Goal: Transaction & Acquisition: Book appointment/travel/reservation

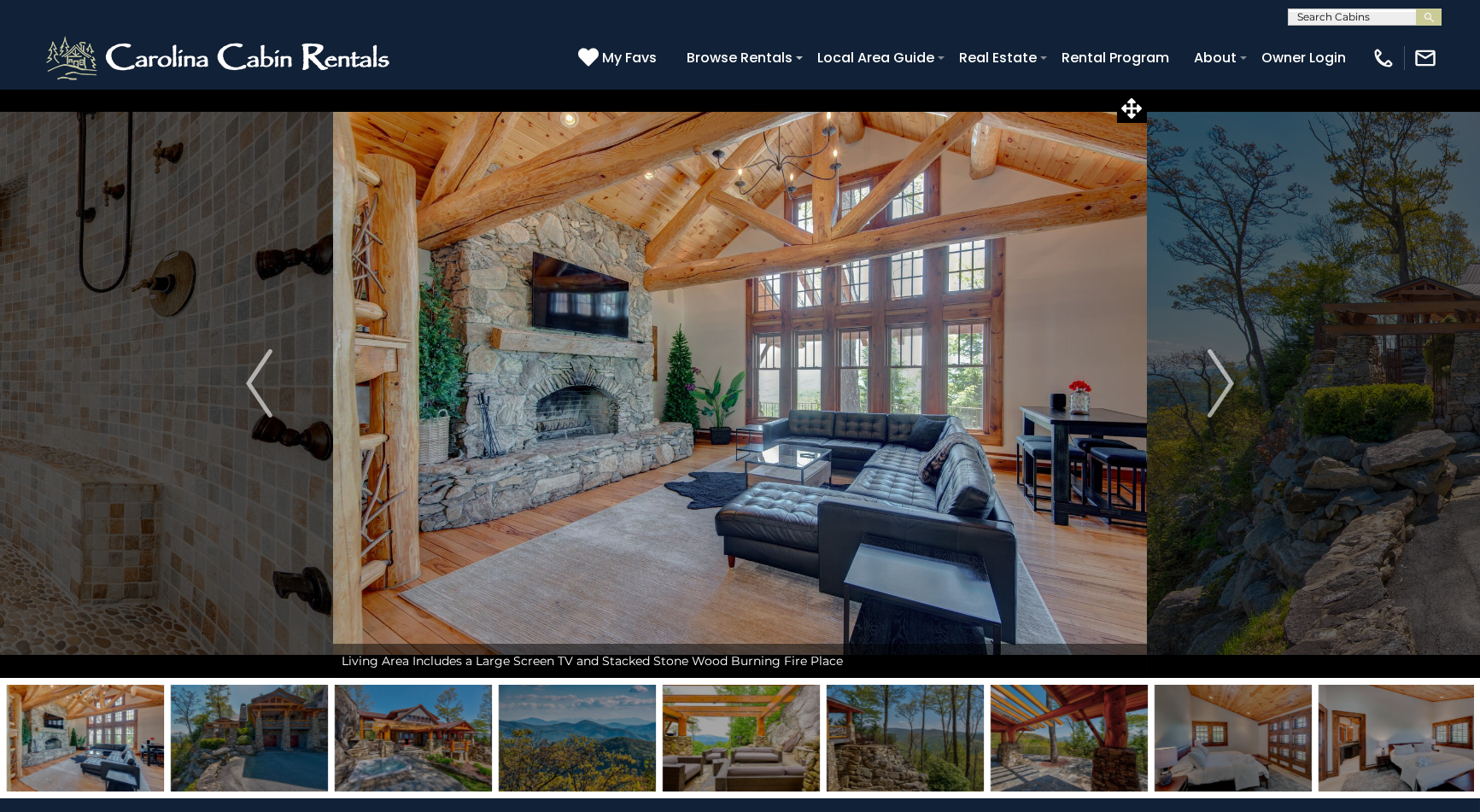
click at [1213, 387] on img "Next" at bounding box center [1220, 383] width 26 height 68
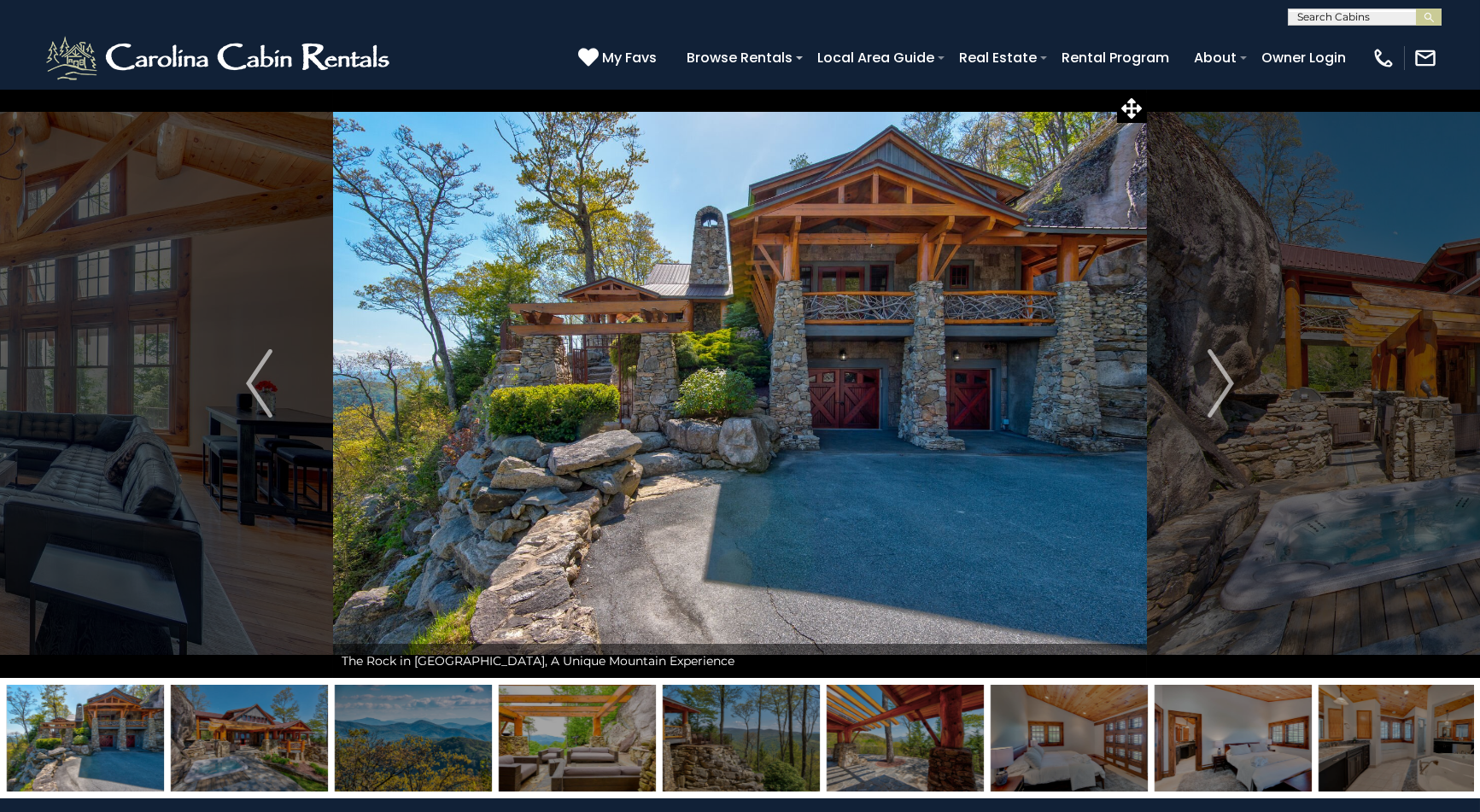
click at [1213, 387] on img "Next" at bounding box center [1220, 383] width 26 height 68
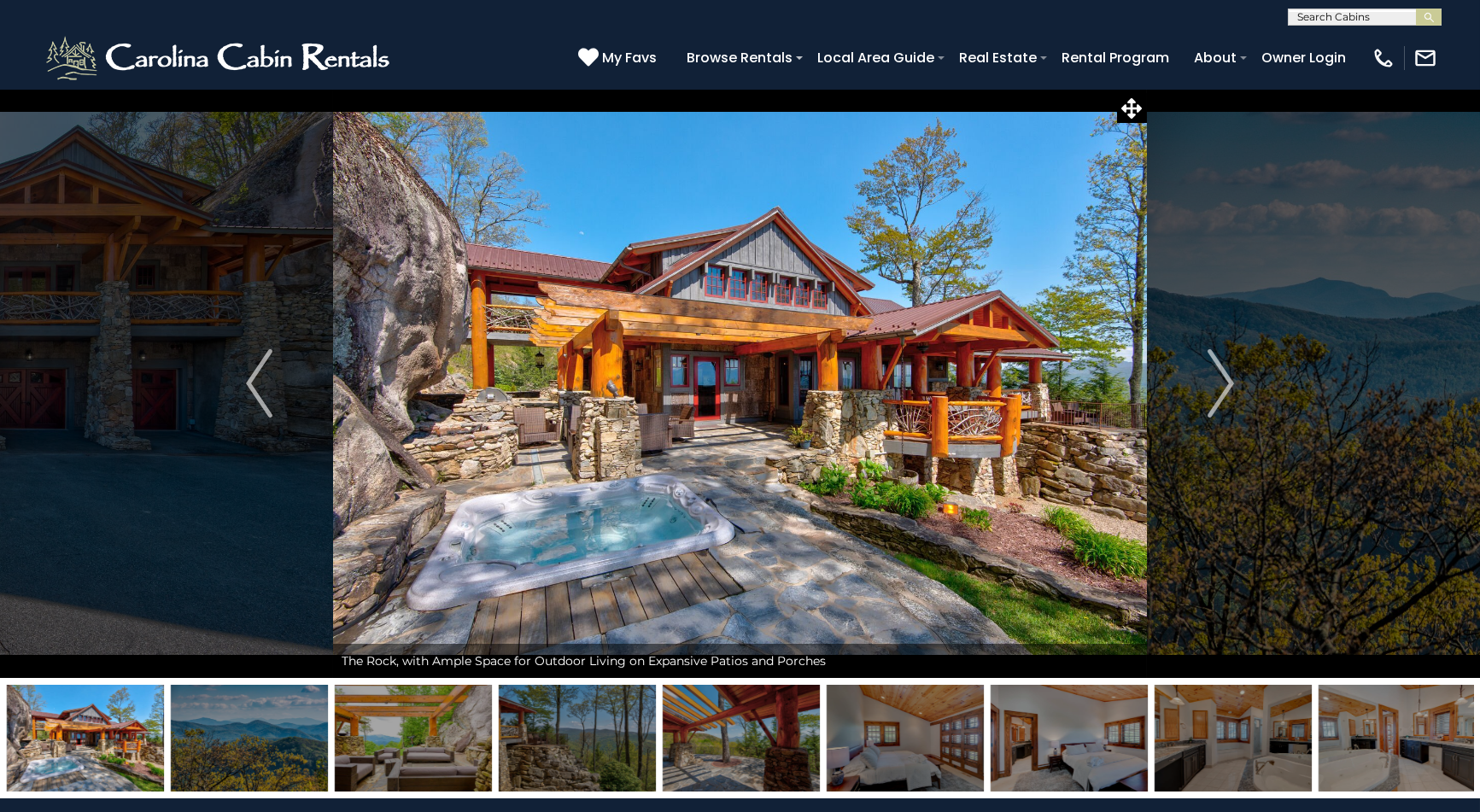
click at [1213, 387] on img "Next" at bounding box center [1220, 383] width 26 height 68
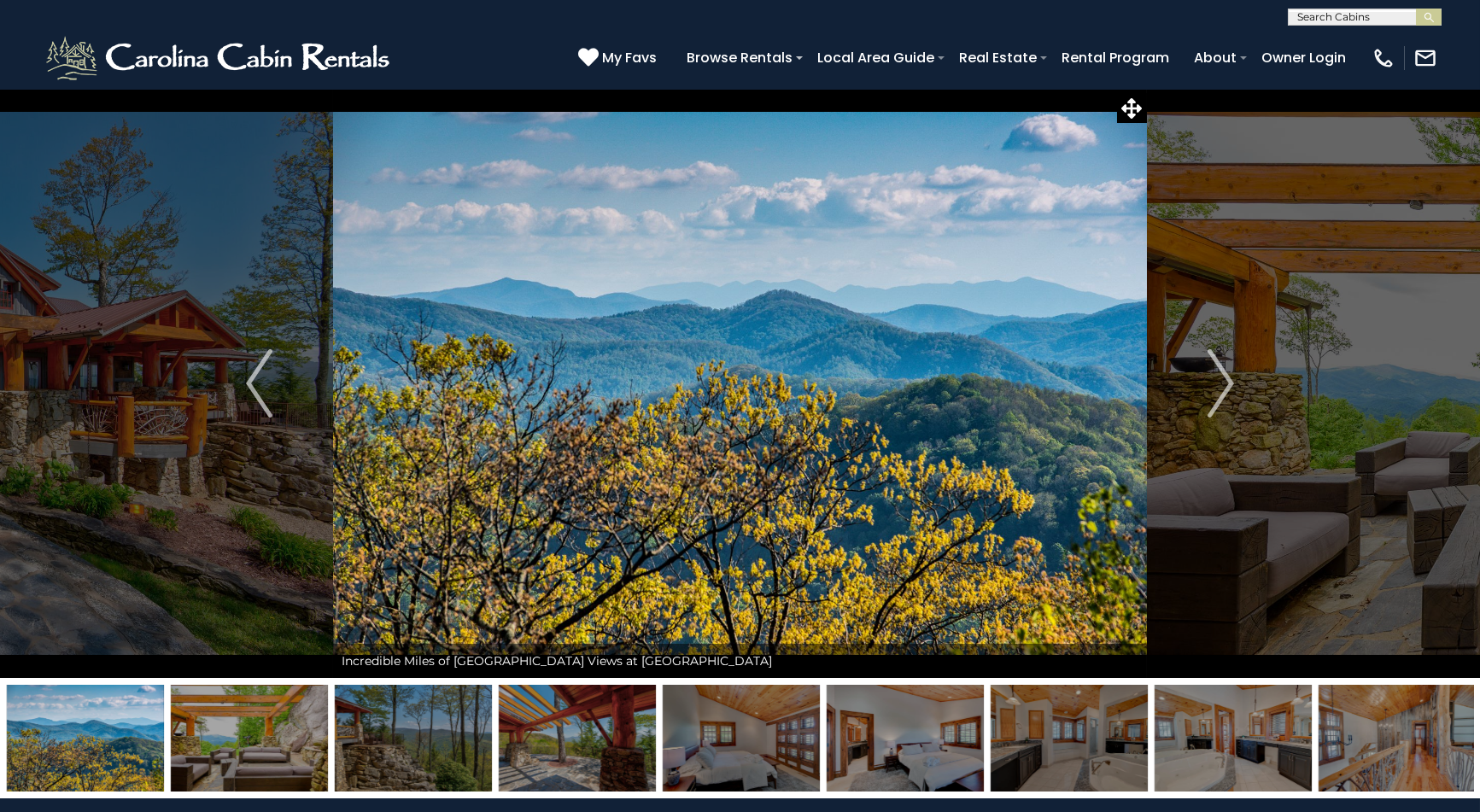
click at [1213, 387] on img "Next" at bounding box center [1220, 383] width 26 height 68
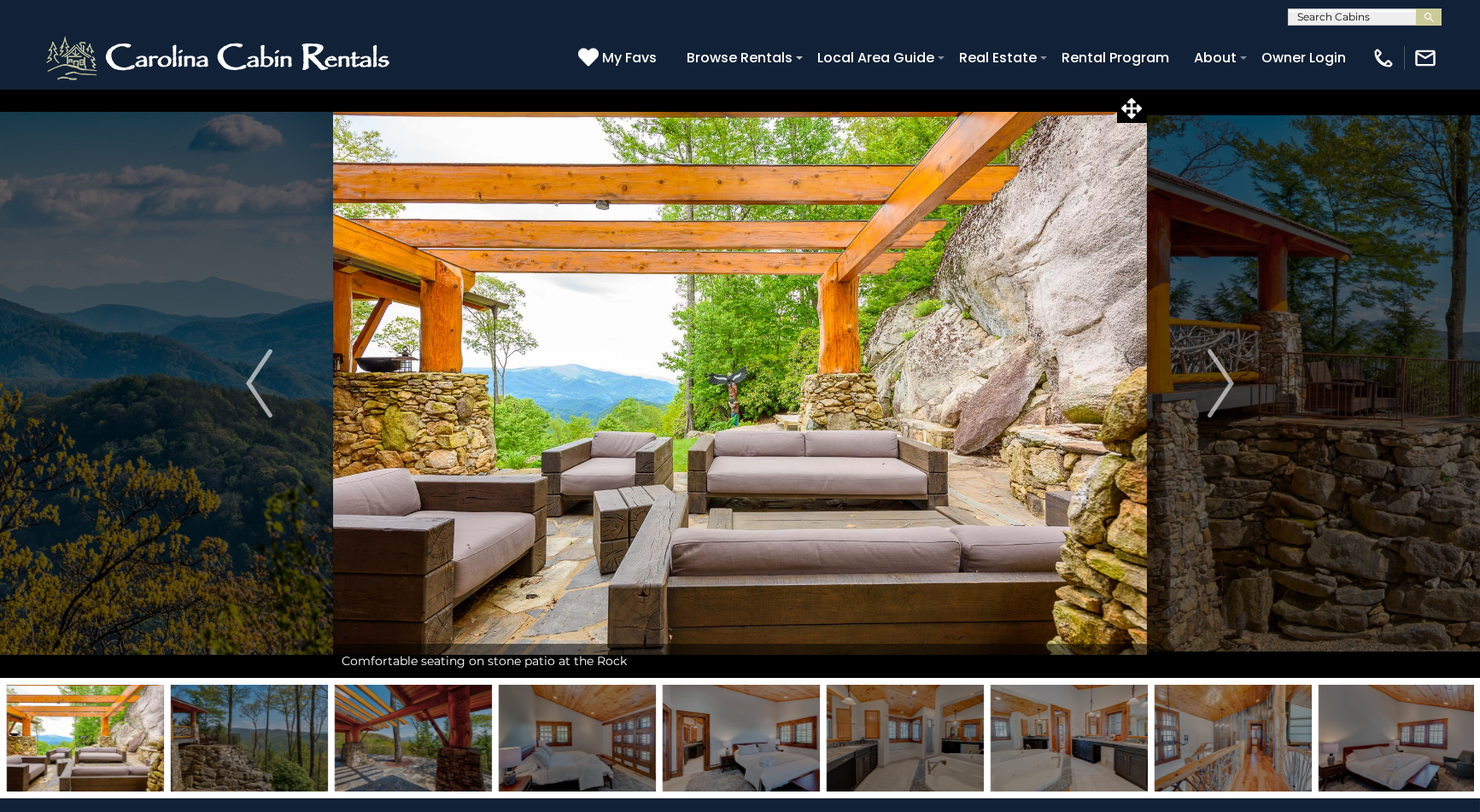
click at [1213, 387] on img "Next" at bounding box center [1220, 383] width 26 height 68
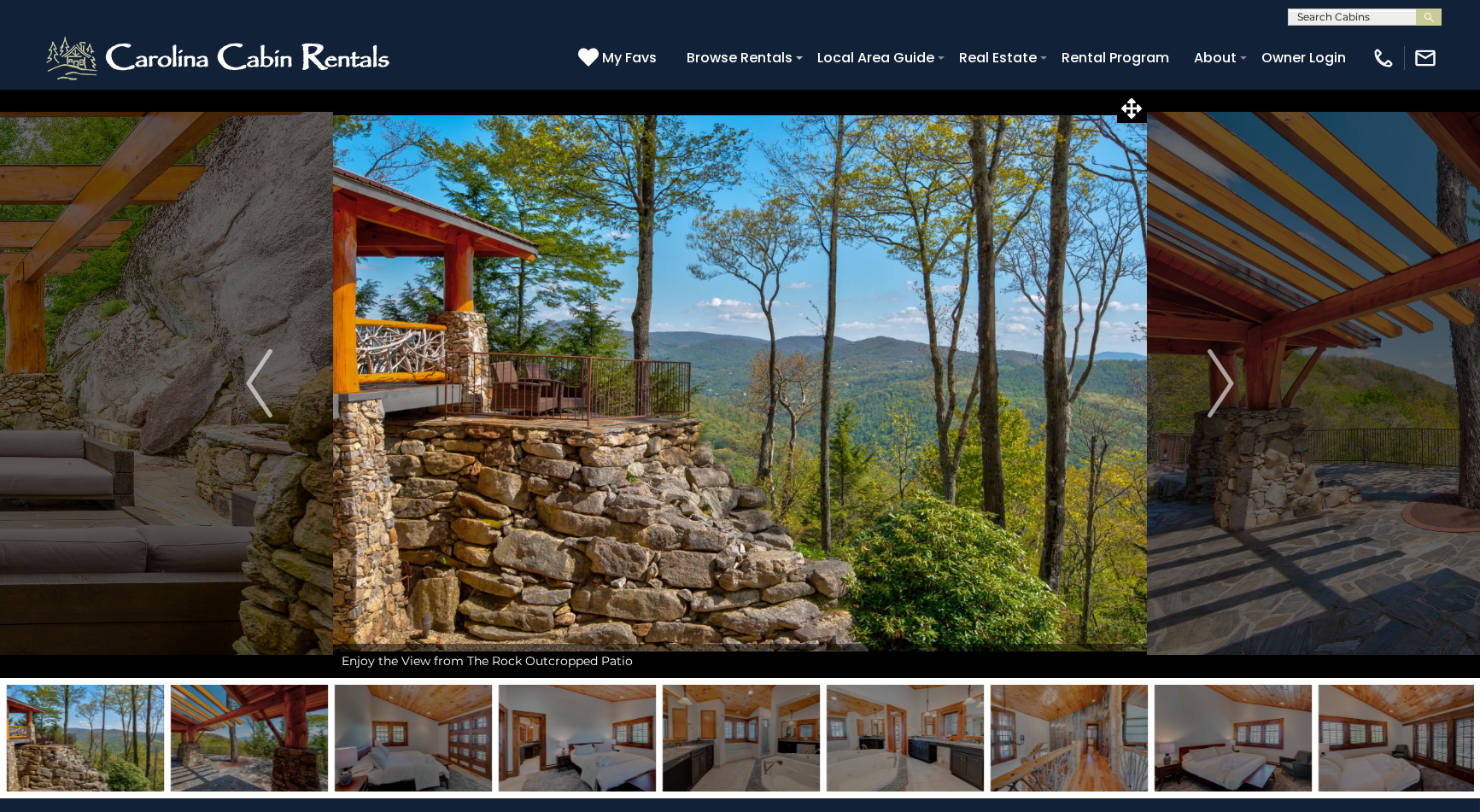
click at [1213, 387] on img "Next" at bounding box center [1220, 383] width 26 height 68
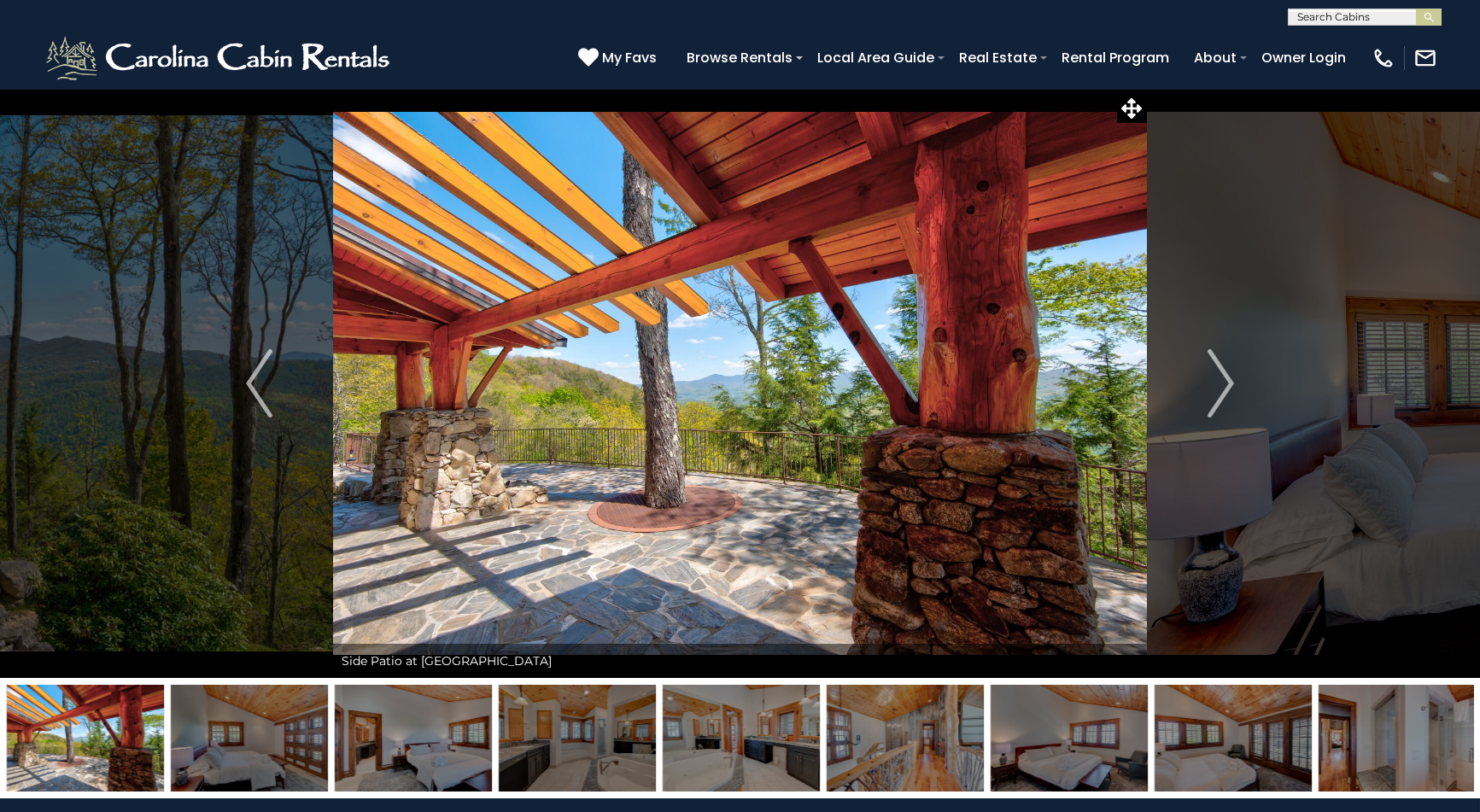
click at [1213, 387] on img "Next" at bounding box center [1220, 383] width 26 height 68
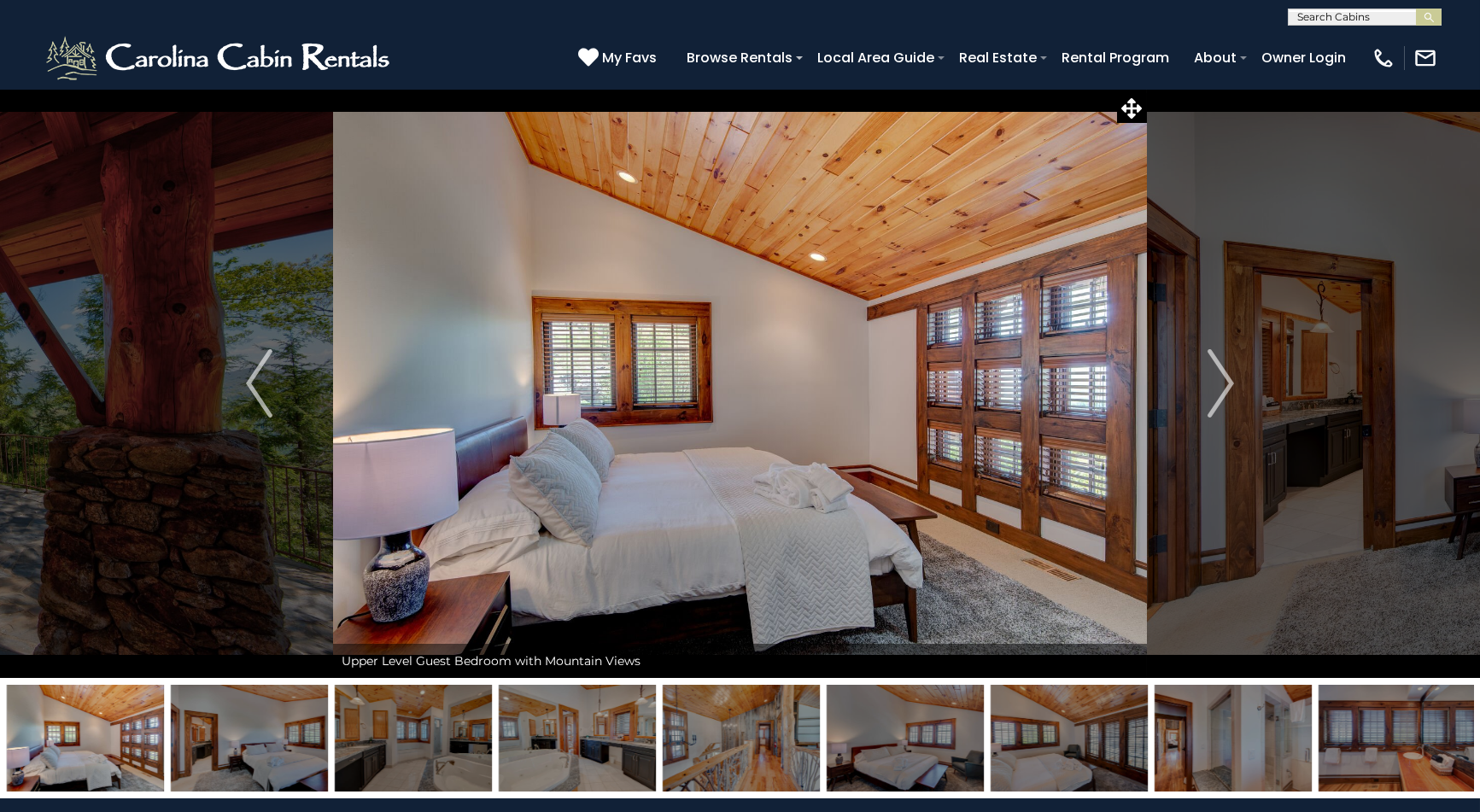
click at [1213, 387] on img "Next" at bounding box center [1220, 383] width 26 height 68
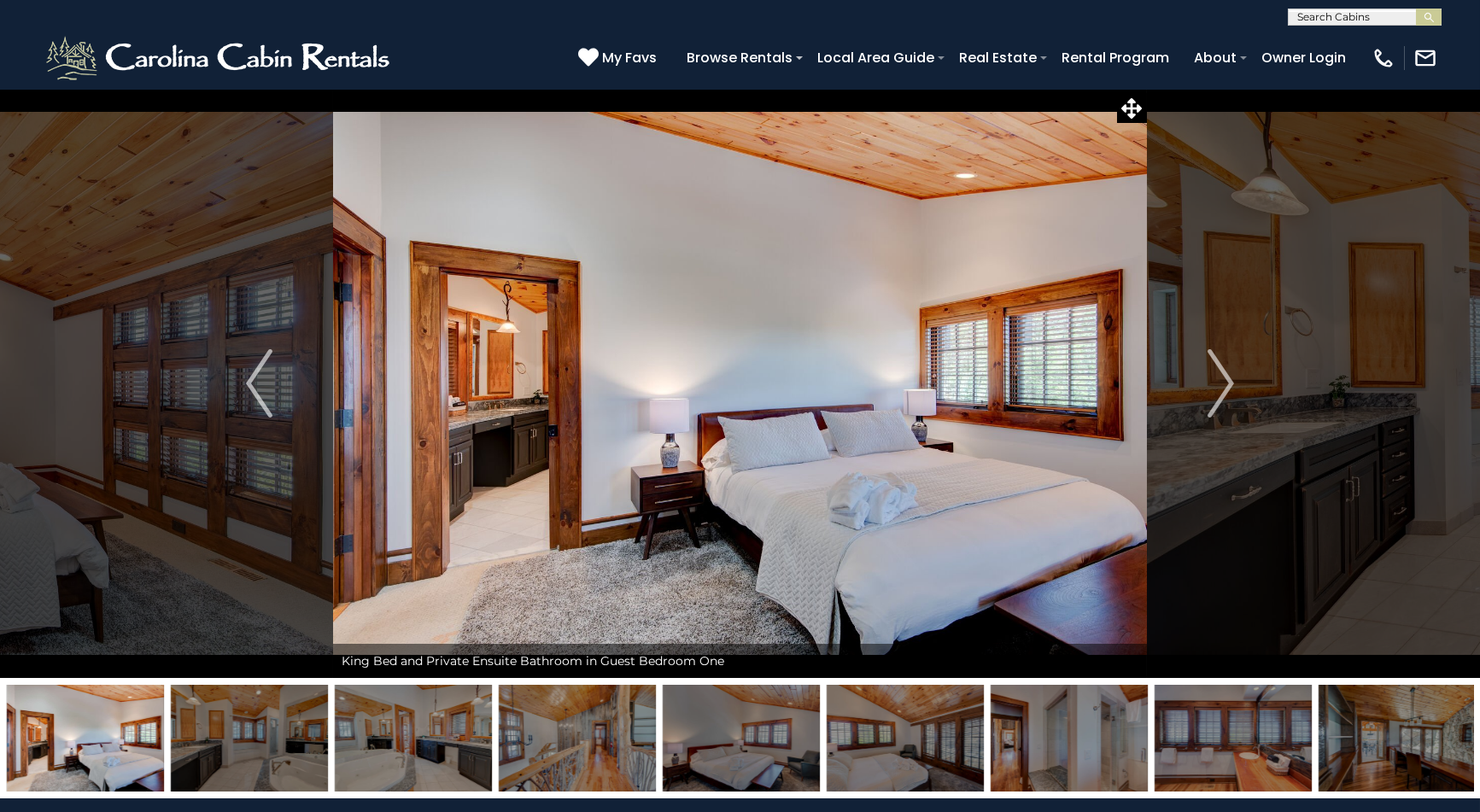
click at [1213, 387] on img "Next" at bounding box center [1220, 383] width 26 height 68
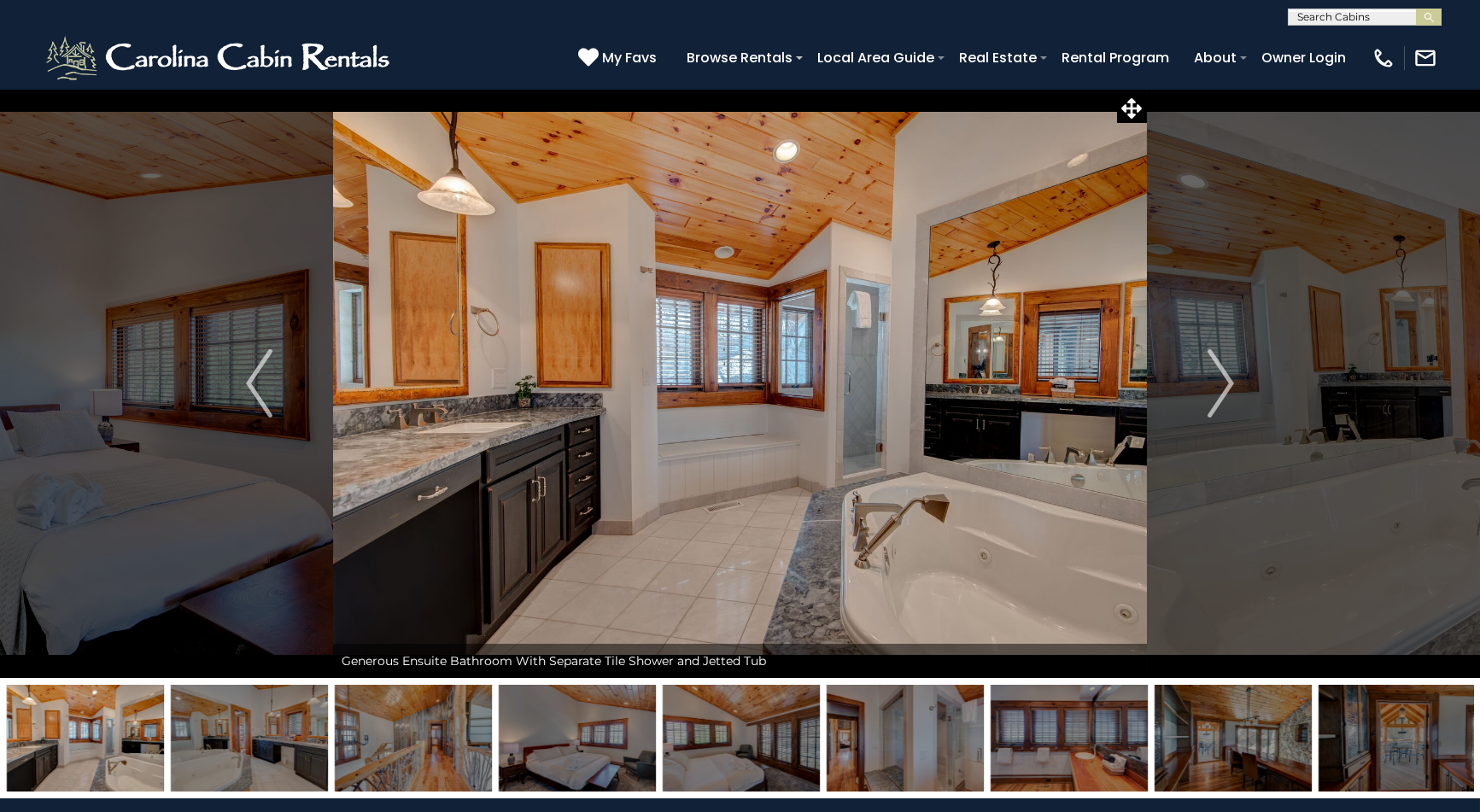
click at [1213, 387] on img "Next" at bounding box center [1220, 383] width 26 height 68
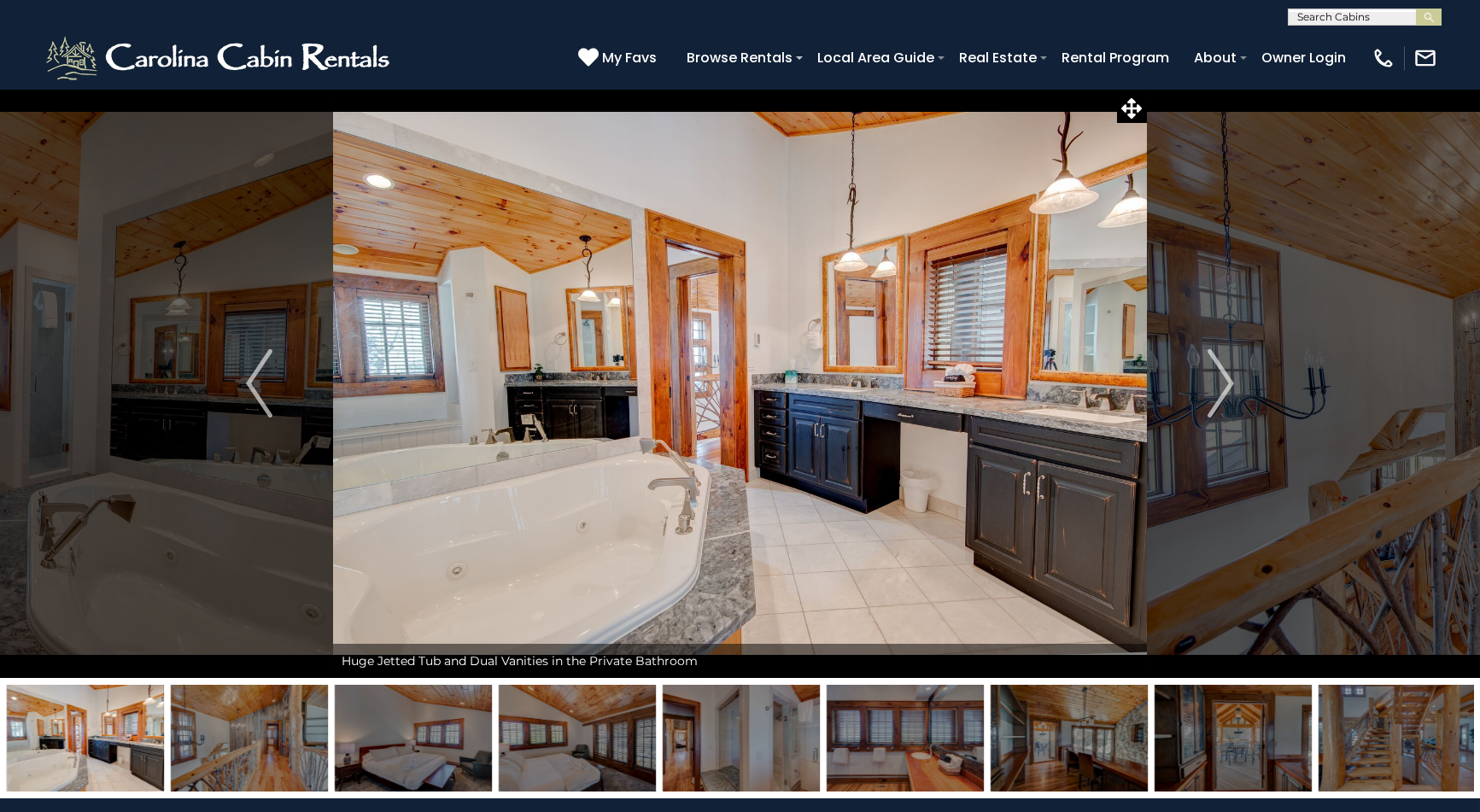
click at [1213, 387] on img "Next" at bounding box center [1220, 383] width 26 height 68
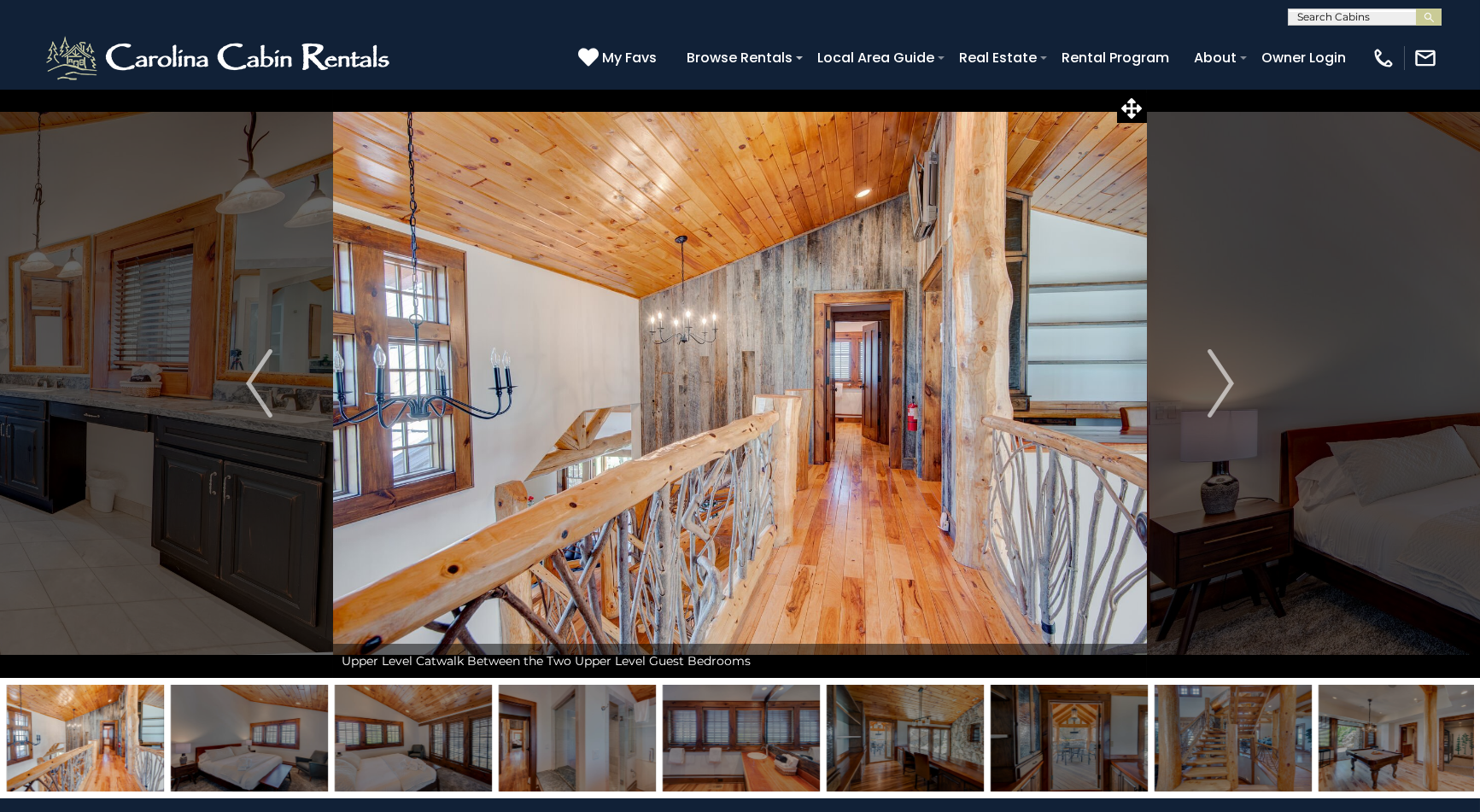
click at [1213, 387] on img "Next" at bounding box center [1220, 383] width 26 height 68
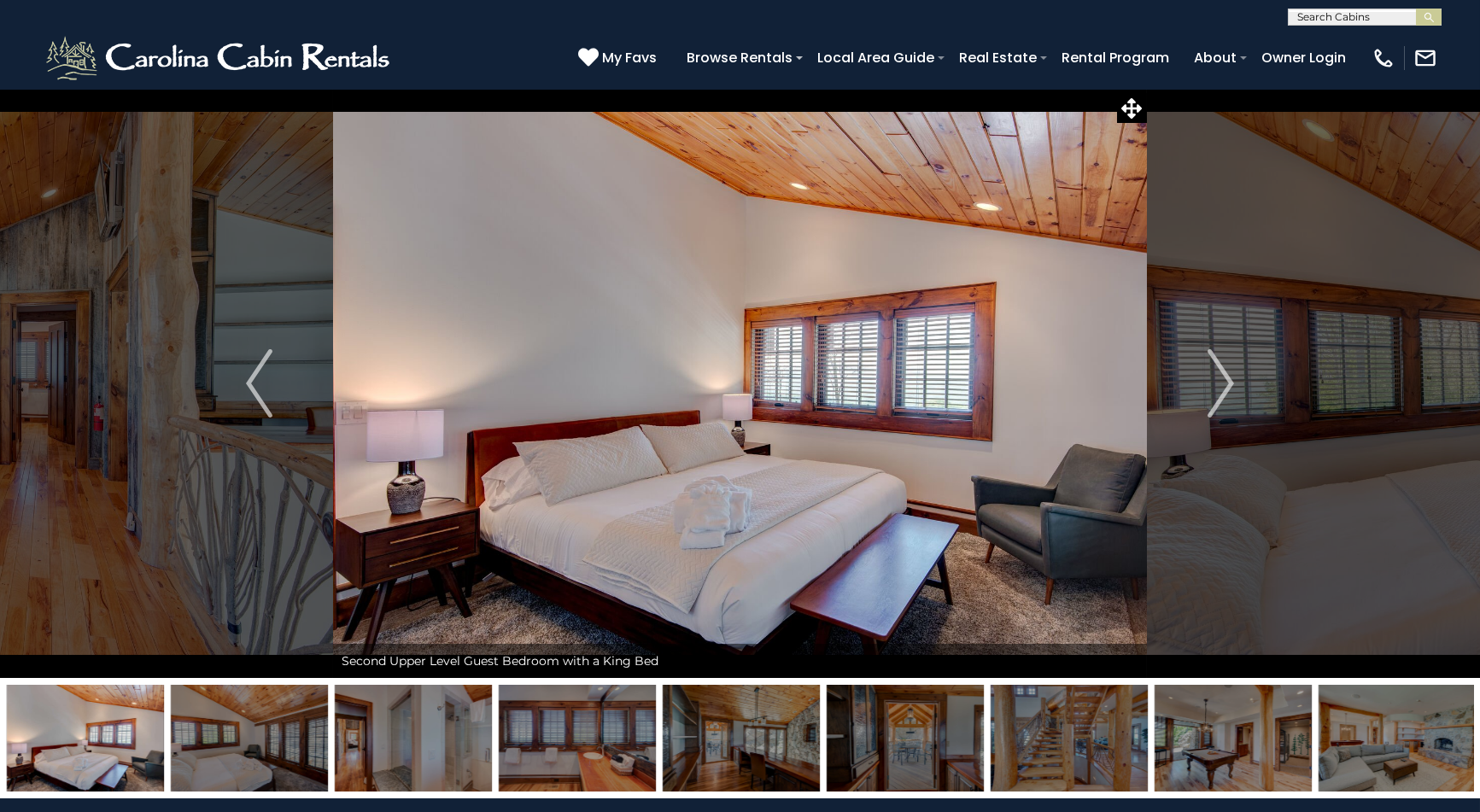
click at [1213, 387] on img "Next" at bounding box center [1220, 383] width 26 height 68
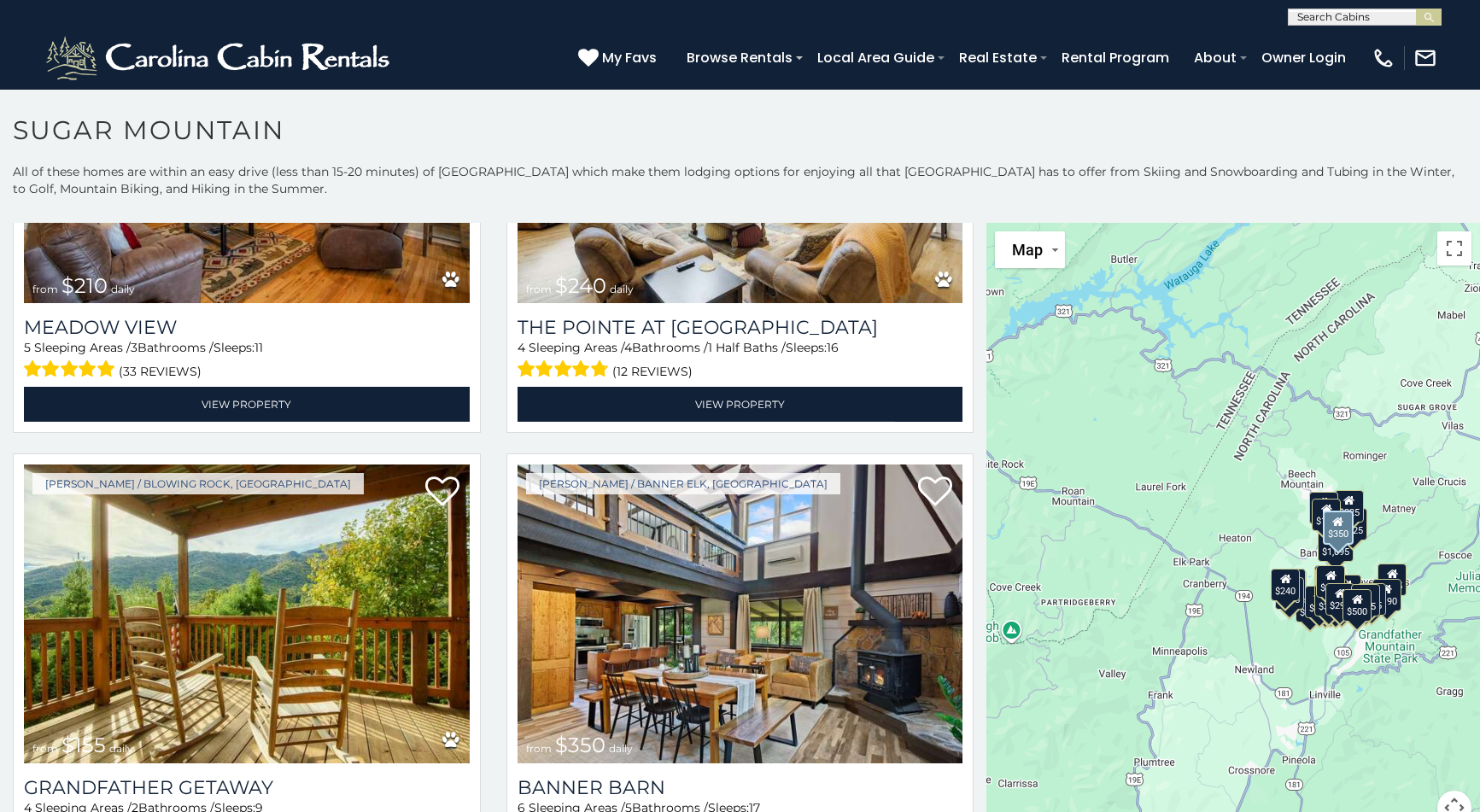
scroll to position [5037, 0]
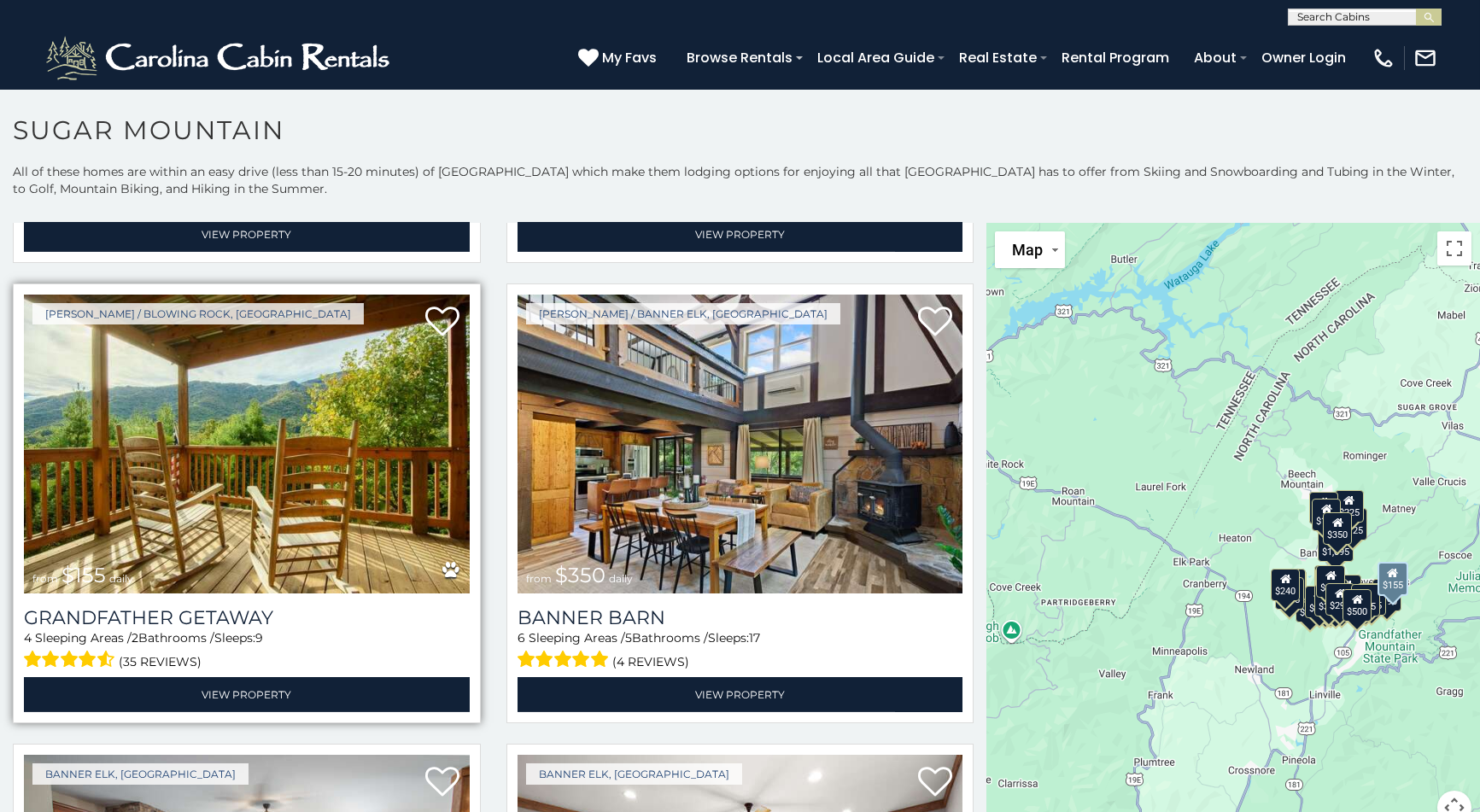
click at [342, 447] on img at bounding box center [247, 443] width 446 height 299
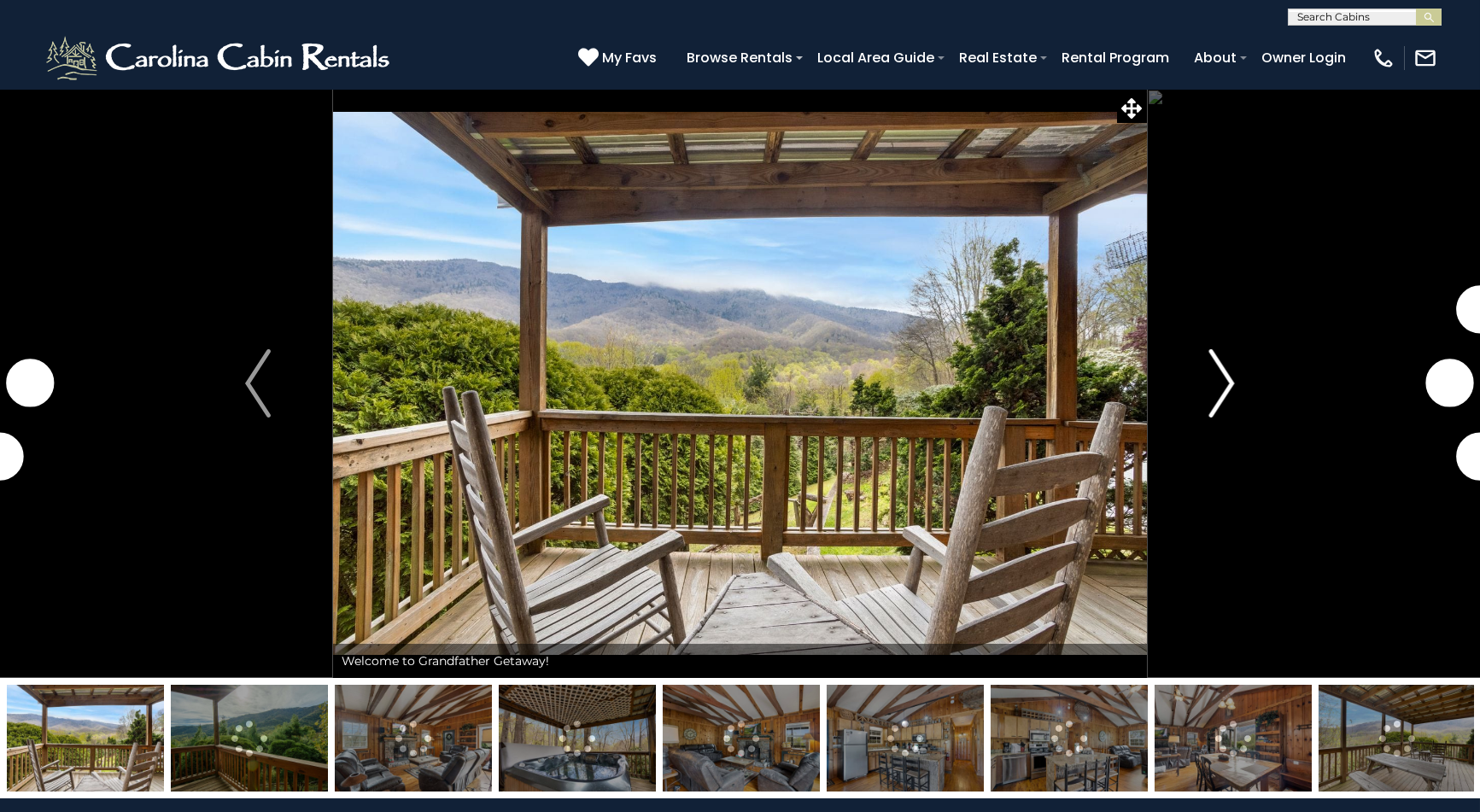
click at [1231, 386] on img "Next" at bounding box center [1222, 383] width 26 height 68
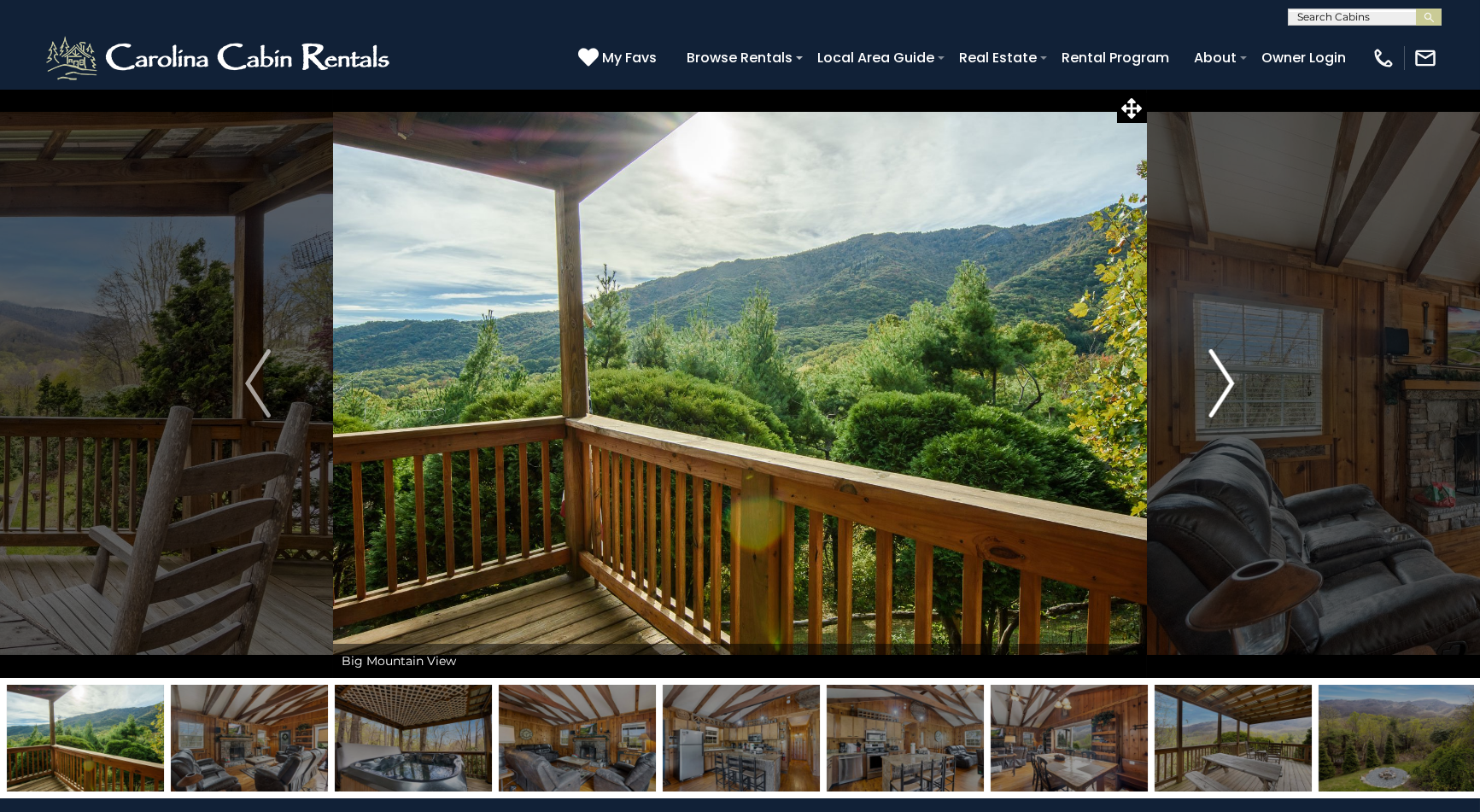
click at [1230, 385] on img "Next" at bounding box center [1222, 383] width 26 height 68
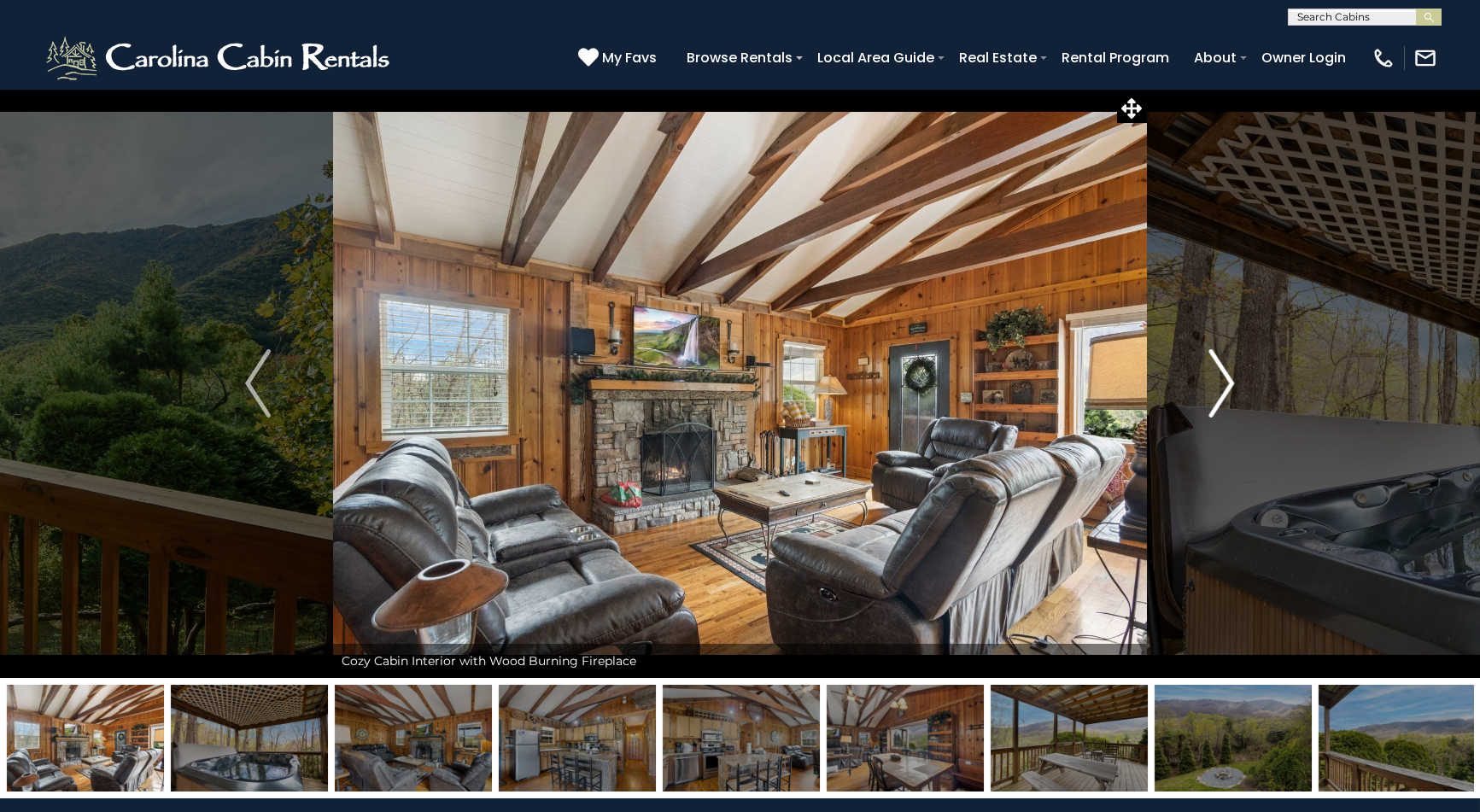
click at [1230, 385] on img "Next" at bounding box center [1222, 383] width 26 height 68
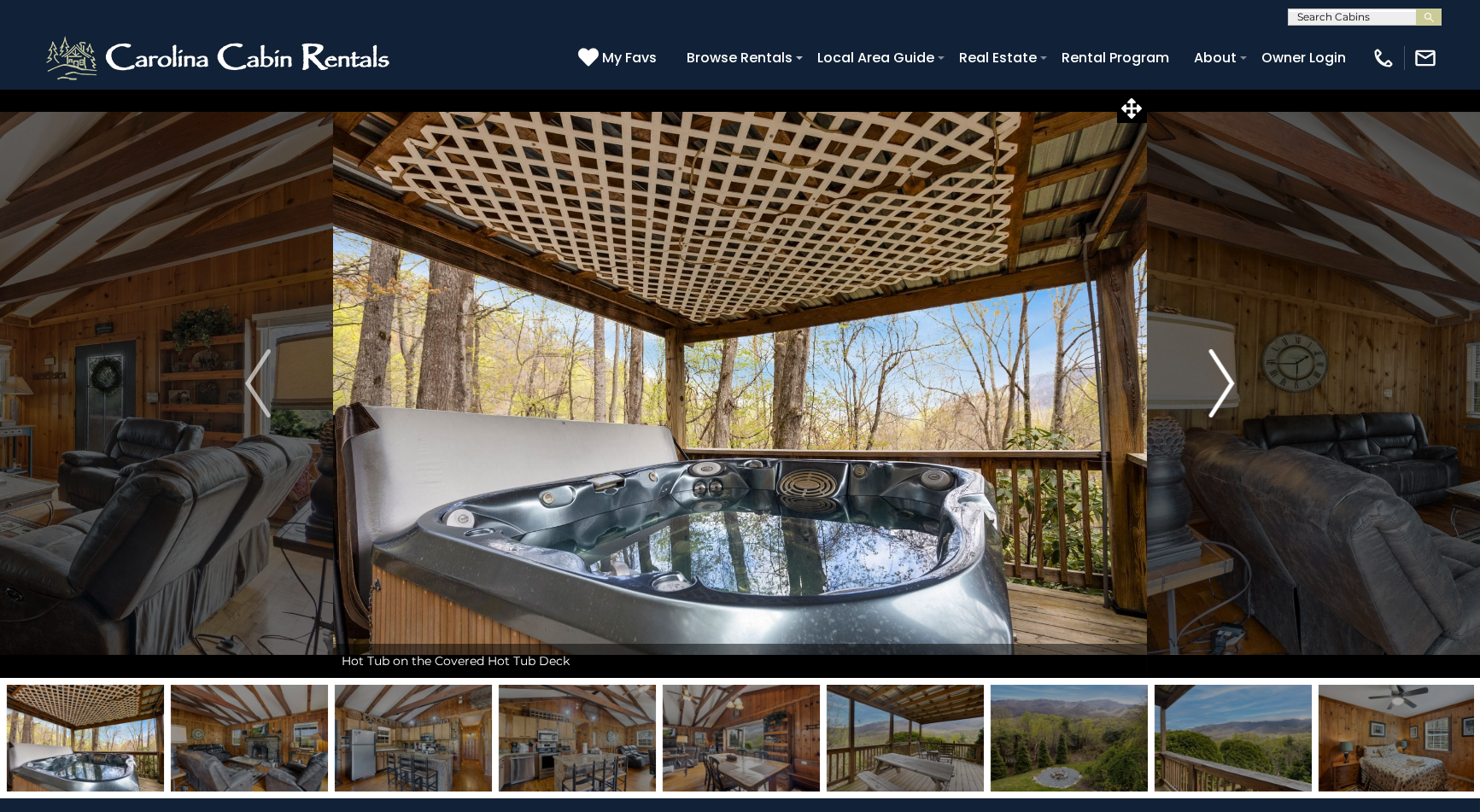
click at [1230, 385] on img "Next" at bounding box center [1222, 383] width 26 height 68
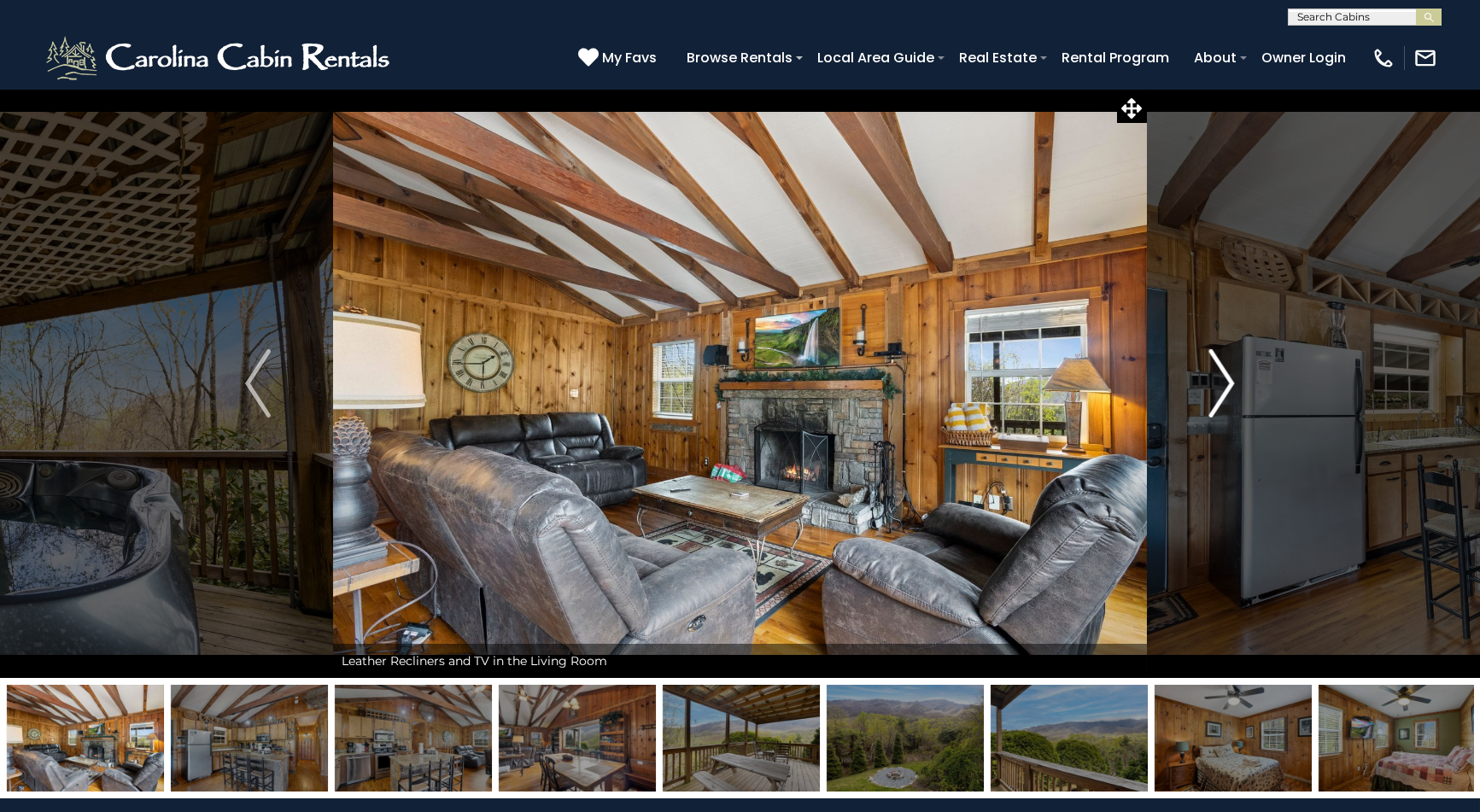
click at [1230, 385] on img "Next" at bounding box center [1222, 383] width 26 height 68
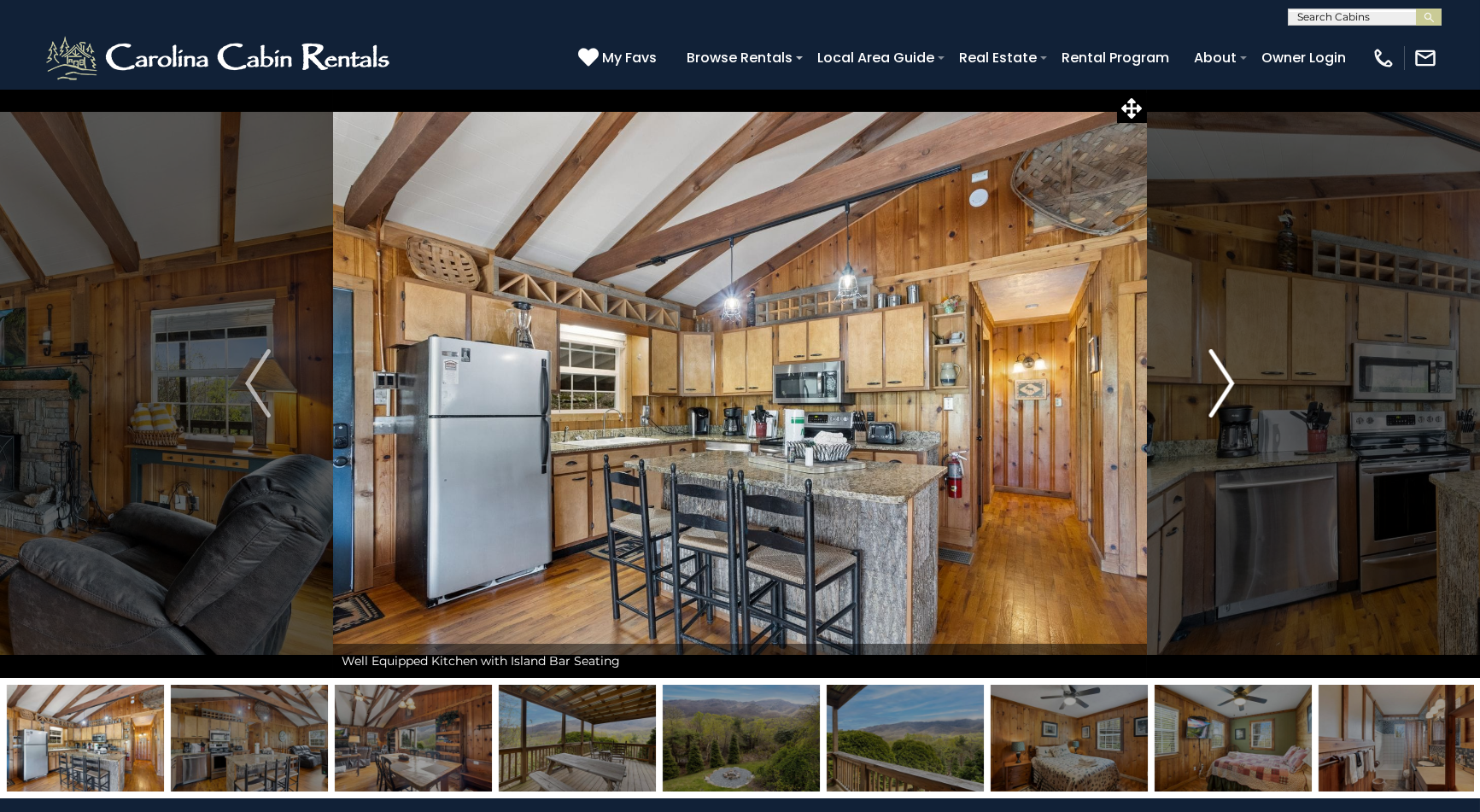
click at [1230, 385] on img "Next" at bounding box center [1222, 383] width 26 height 68
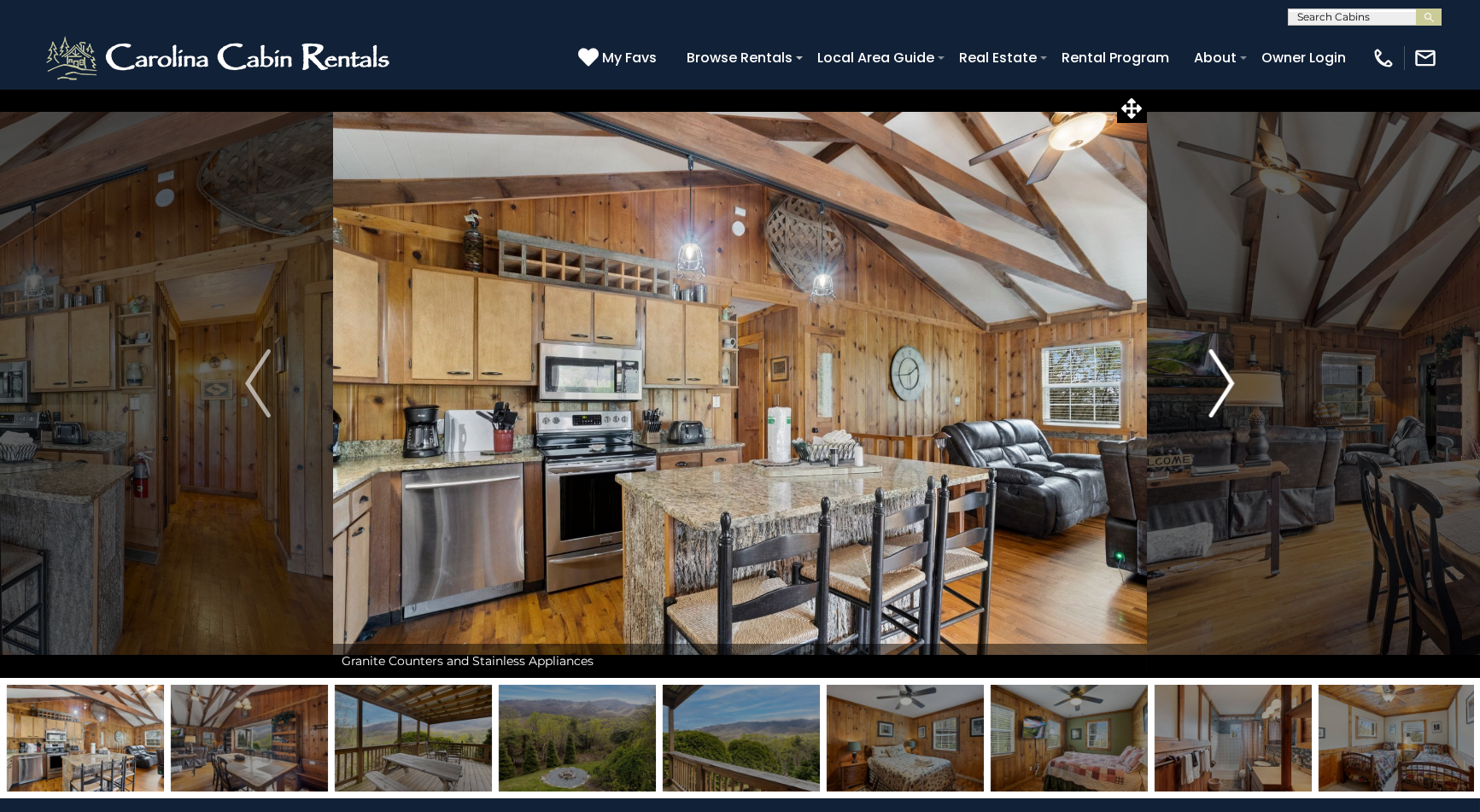
click at [1230, 385] on img "Next" at bounding box center [1222, 383] width 26 height 68
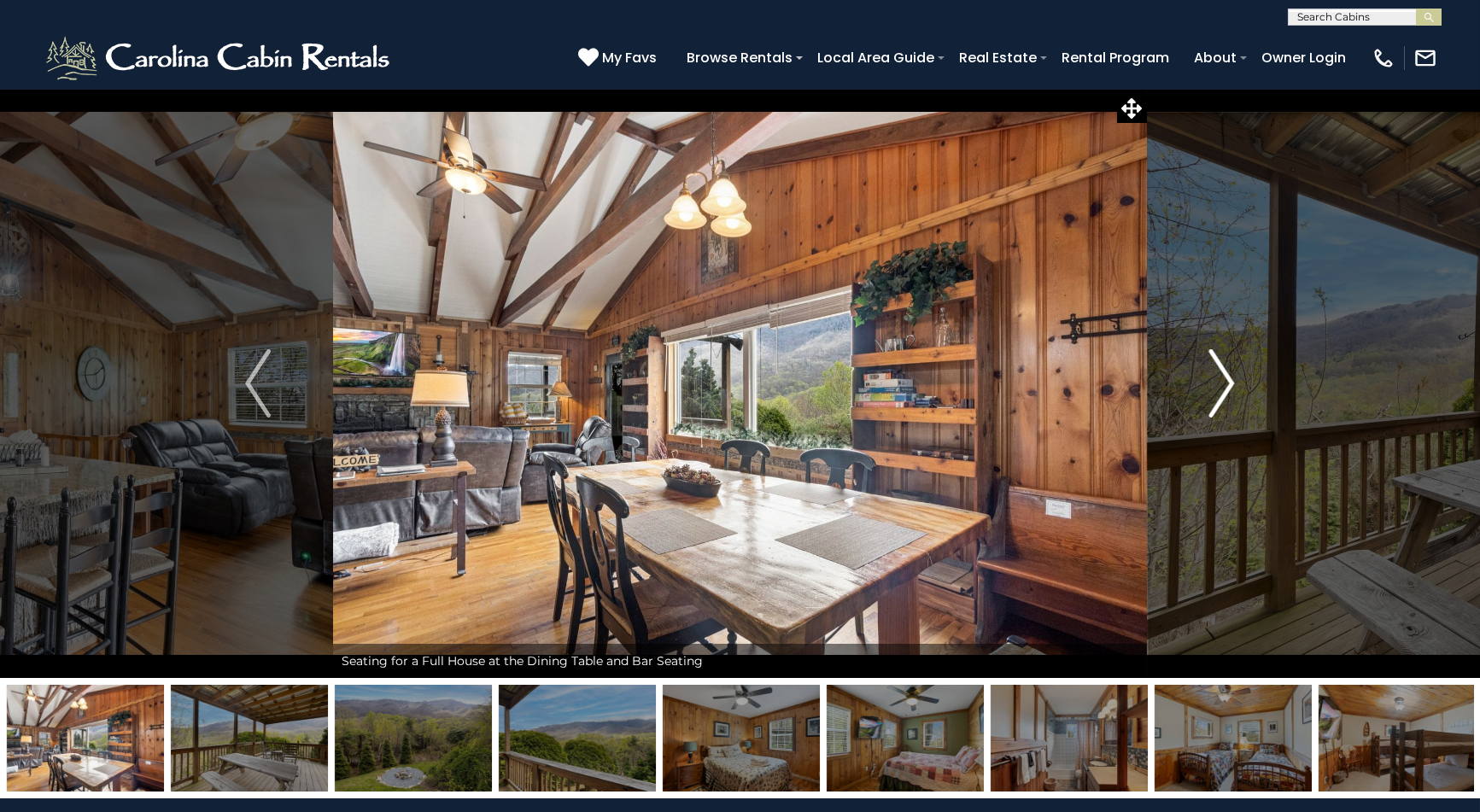
click at [1230, 385] on img "Next" at bounding box center [1222, 383] width 26 height 68
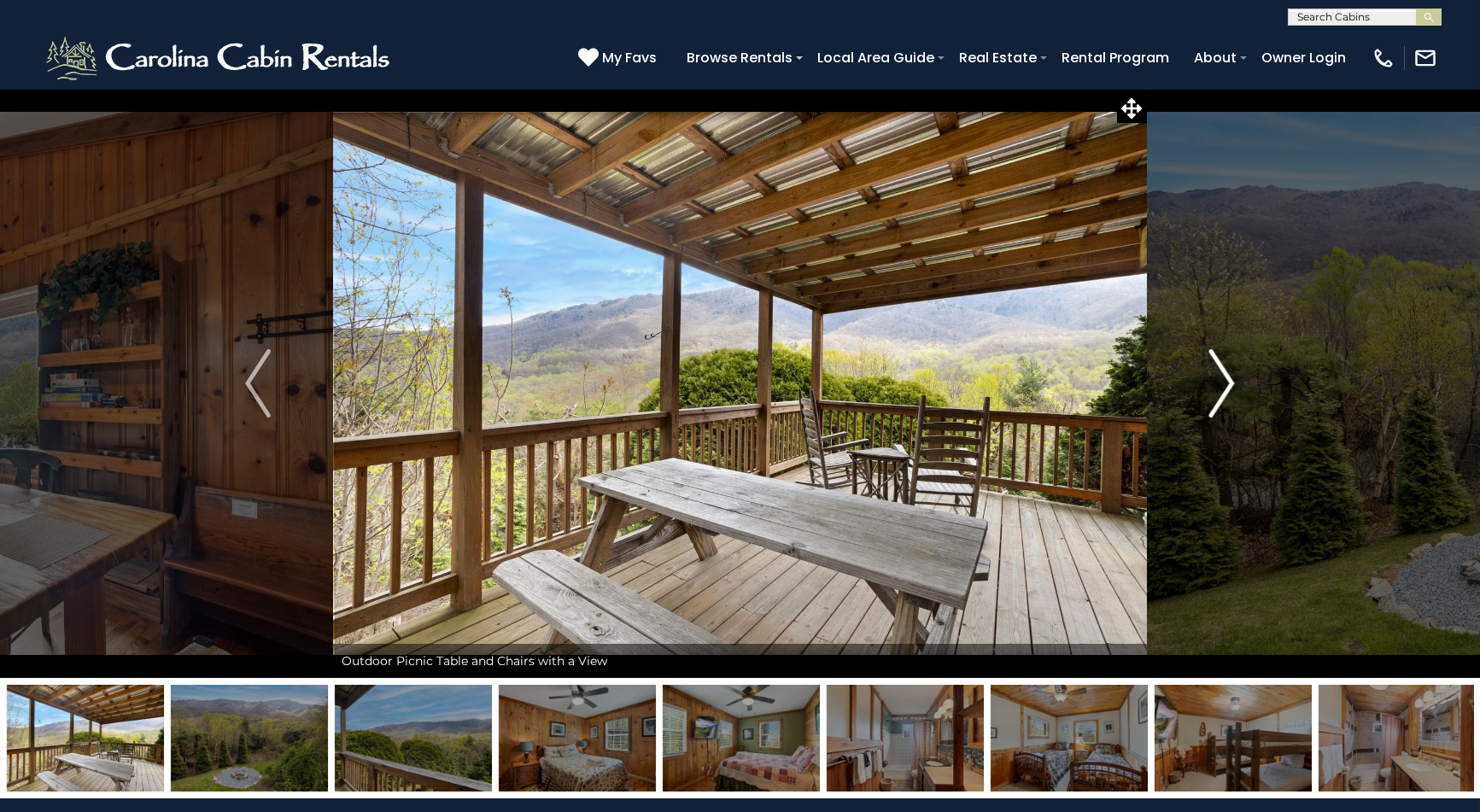
click at [1230, 385] on img "Next" at bounding box center [1222, 383] width 26 height 68
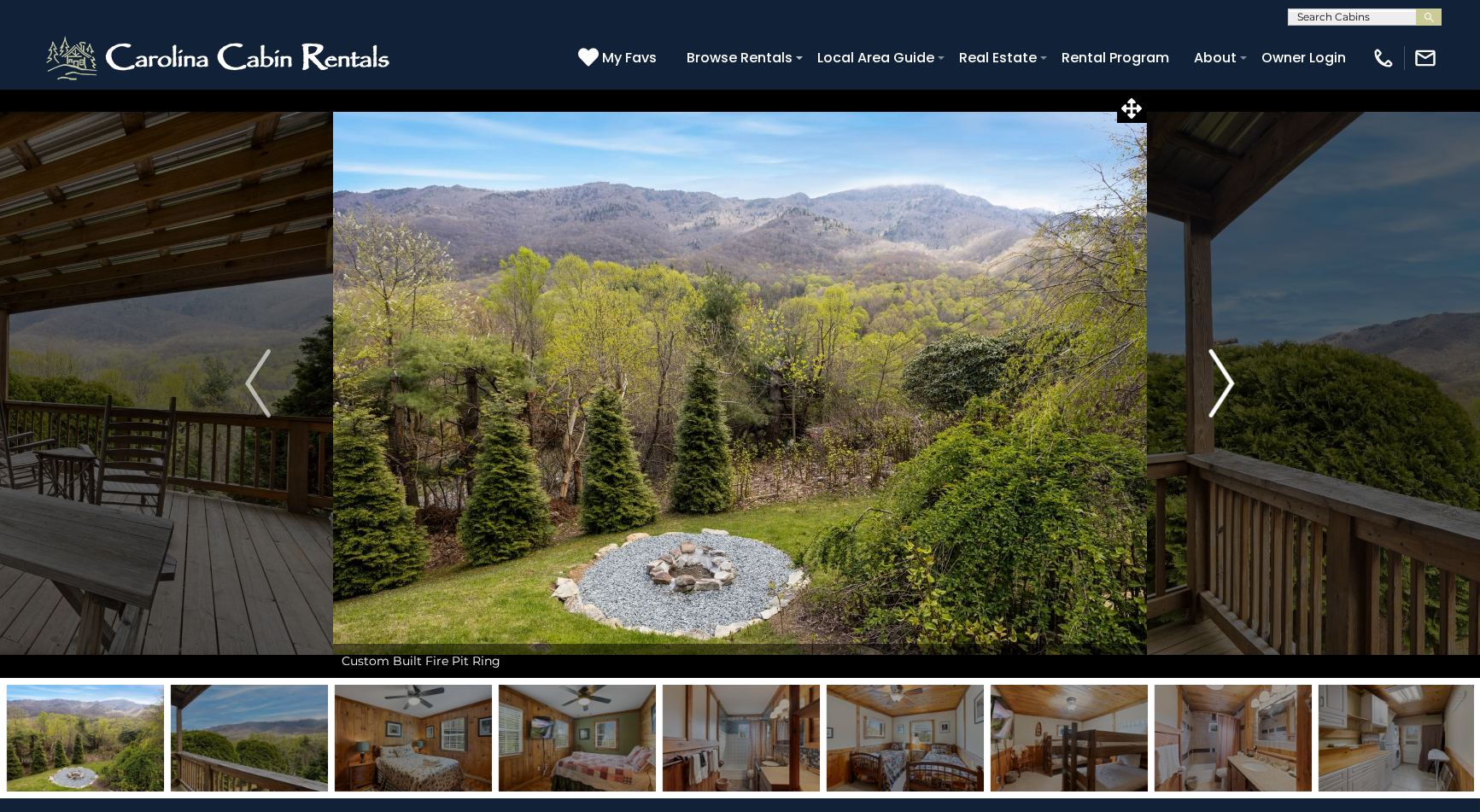
click at [1230, 385] on img "Next" at bounding box center [1222, 383] width 26 height 68
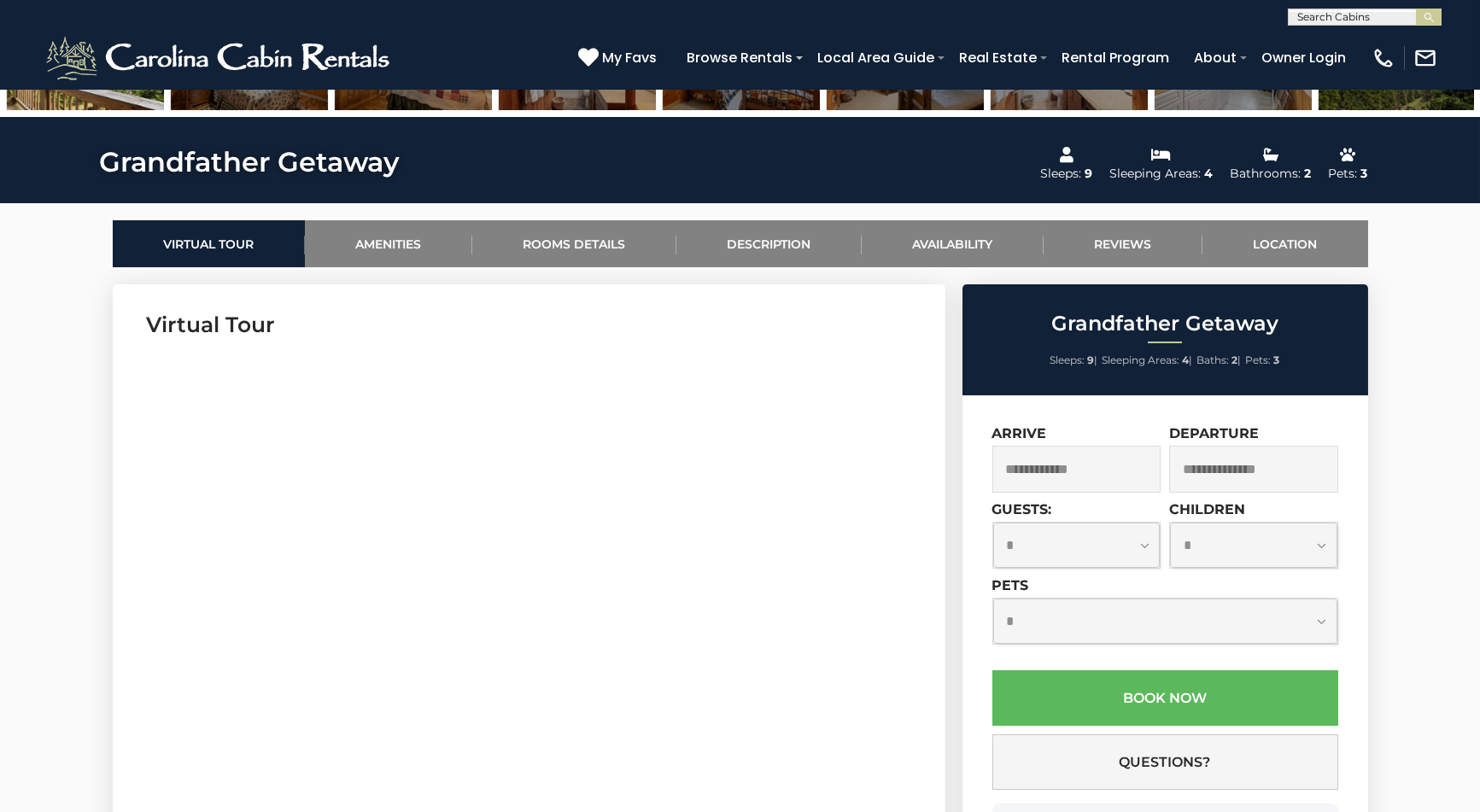
scroll to position [769, 0]
